Goal: Task Accomplishment & Management: Complete application form

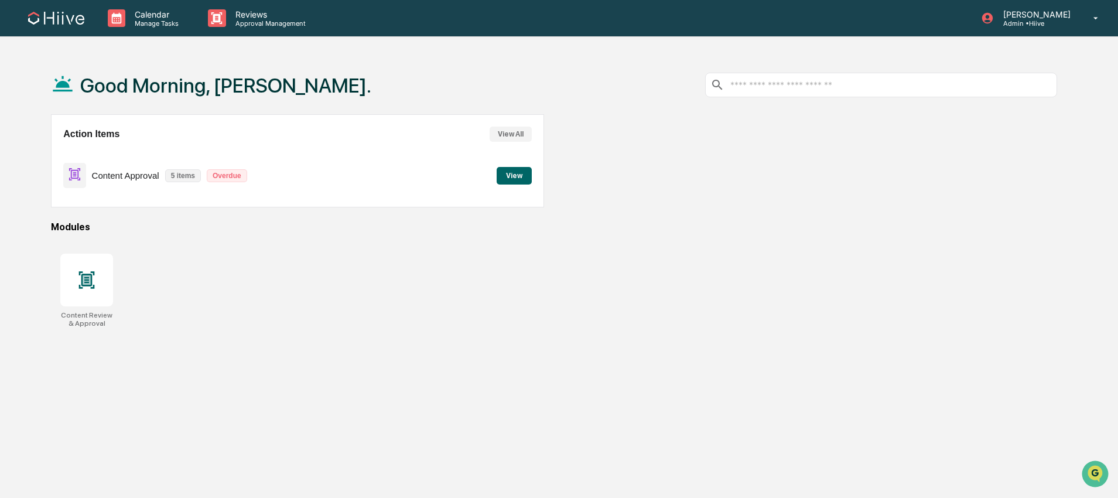
click at [511, 181] on button "View" at bounding box center [514, 176] width 35 height 18
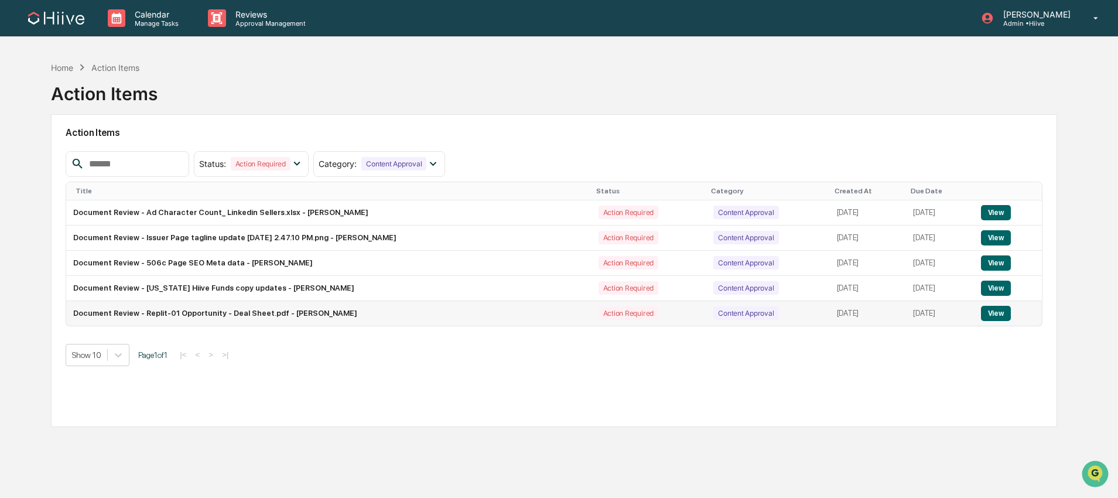
click at [1007, 317] on button "View" at bounding box center [996, 313] width 30 height 15
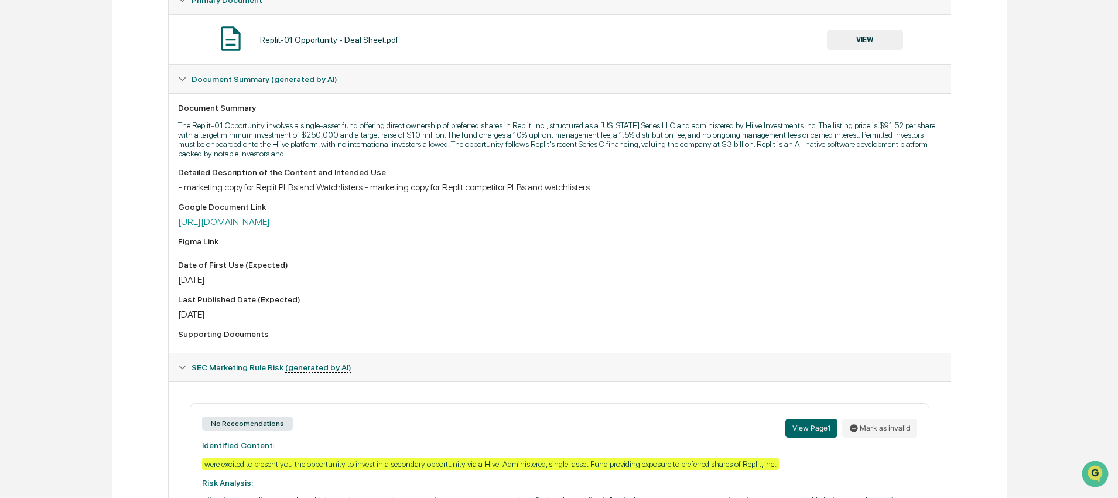
scroll to position [49, 0]
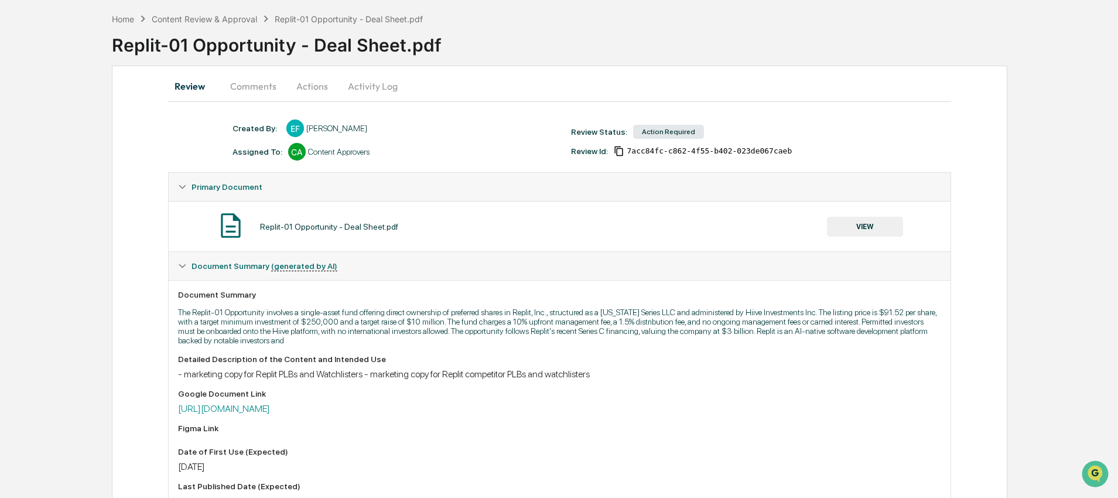
click at [688, 130] on div "Action Required" at bounding box center [668, 132] width 71 height 14
click at [305, 81] on button "Actions" at bounding box center [312, 86] width 53 height 28
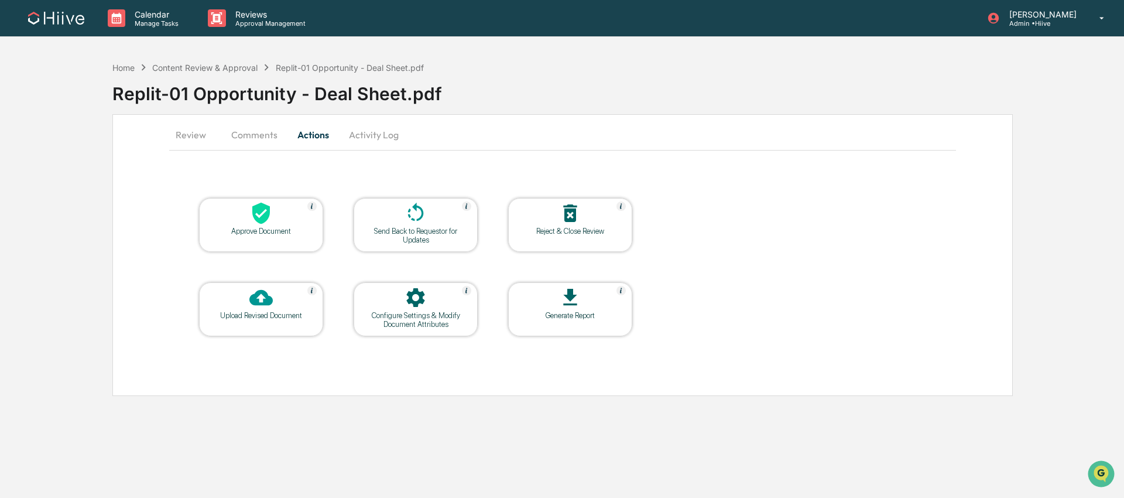
click at [193, 133] on button "Review" at bounding box center [195, 135] width 53 height 28
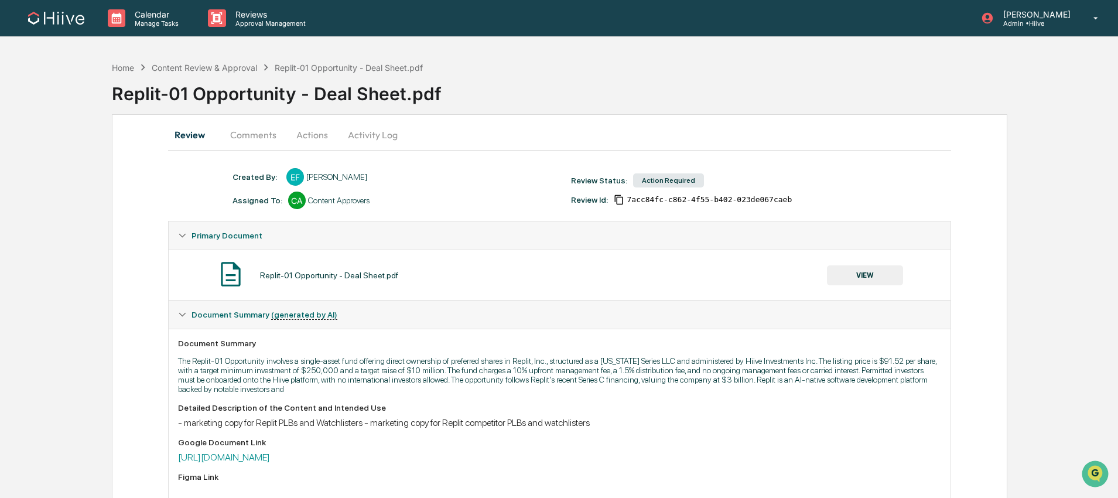
click at [649, 178] on div "Action Required" at bounding box center [668, 180] width 71 height 14
click at [288, 131] on button "Actions" at bounding box center [312, 135] width 53 height 28
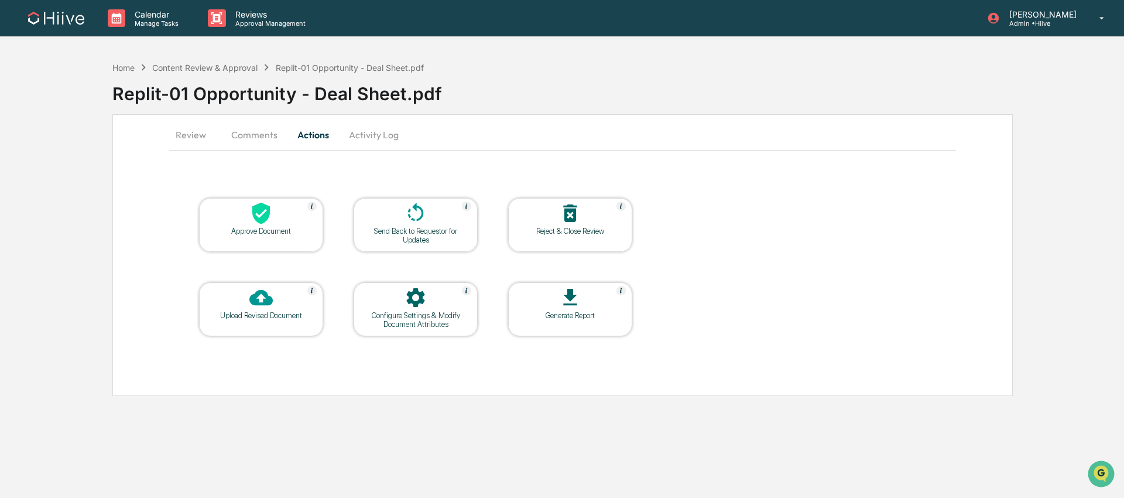
click at [258, 205] on icon at bounding box center [261, 214] width 18 height 22
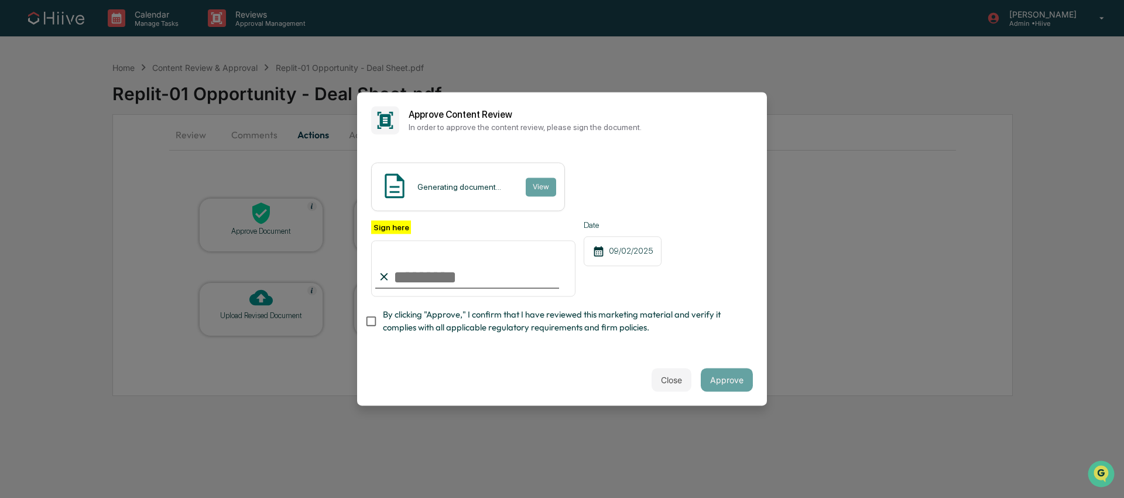
type input "**********"
click at [412, 317] on span "By clicking "Approve," I confirm that I have reviewed this marketing material a…" at bounding box center [563, 321] width 361 height 26
drag, startPoint x: 661, startPoint y: 382, endPoint x: 719, endPoint y: 382, distance: 57.4
click at [719, 382] on div "Close Approve" at bounding box center [562, 380] width 410 height 52
drag, startPoint x: 719, startPoint y: 382, endPoint x: 693, endPoint y: 358, distance: 35.2
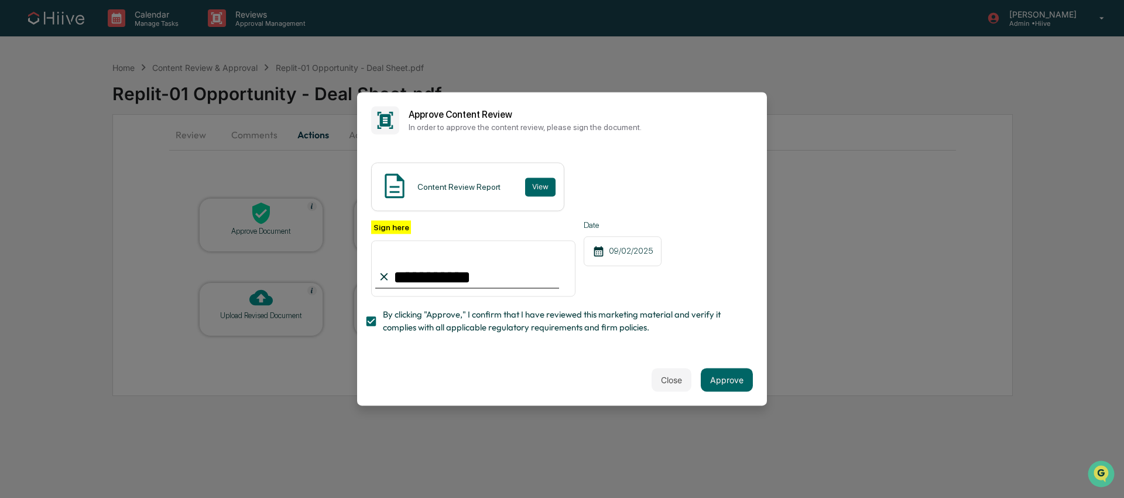
click at [696, 357] on div "Close Approve" at bounding box center [562, 380] width 410 height 52
click at [669, 379] on button "Close" at bounding box center [672, 379] width 40 height 23
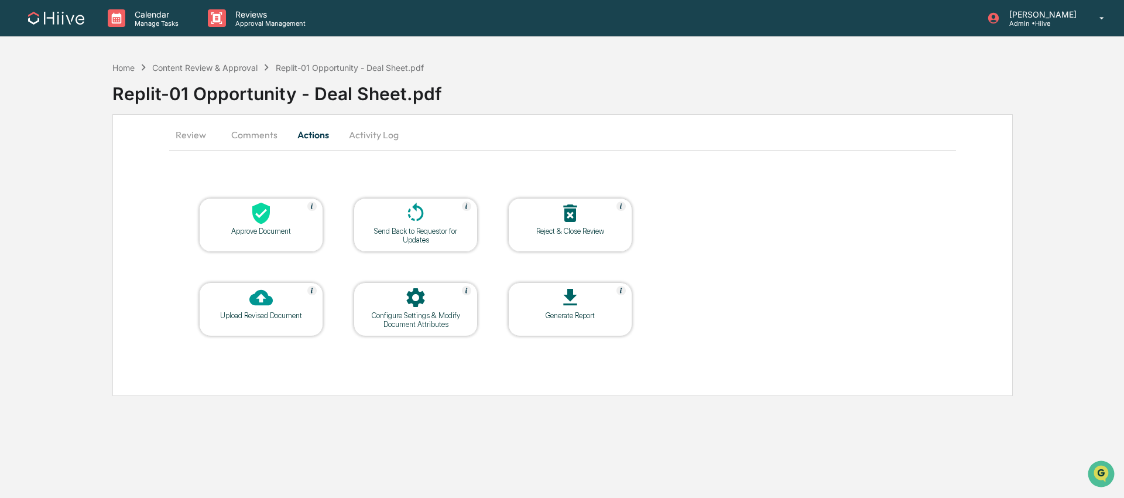
click at [417, 223] on icon at bounding box center [415, 212] width 23 height 23
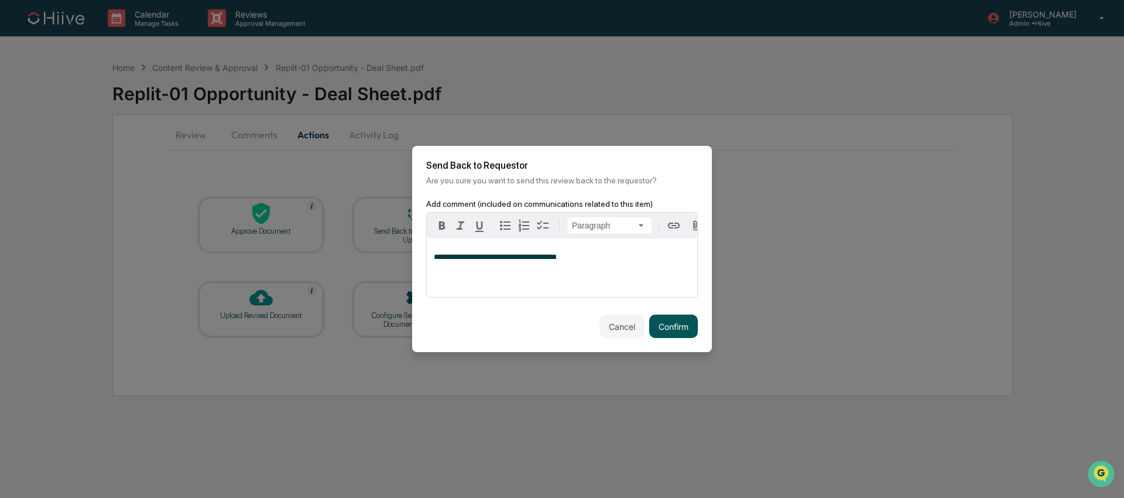
click at [684, 335] on button "Confirm" at bounding box center [673, 325] width 49 height 23
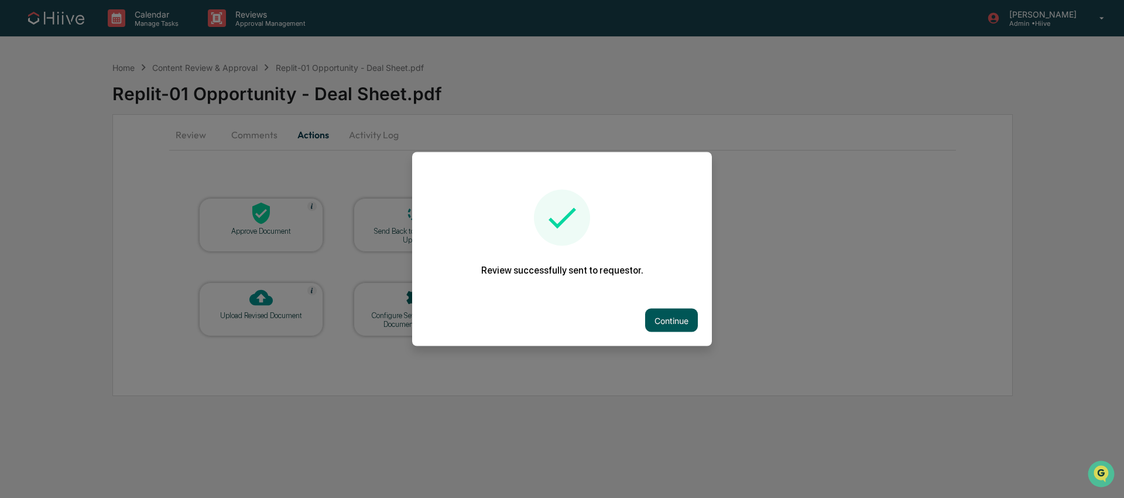
click at [672, 311] on button "Continue" at bounding box center [671, 320] width 53 height 23
